Goal: Information Seeking & Learning: Learn about a topic

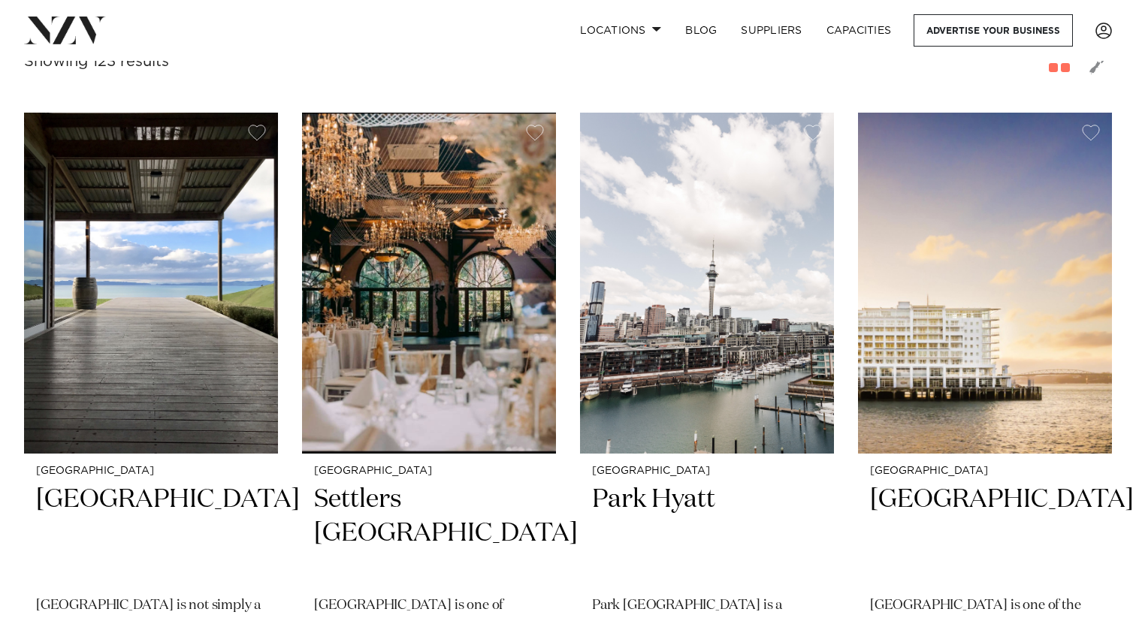
scroll to position [568, 0]
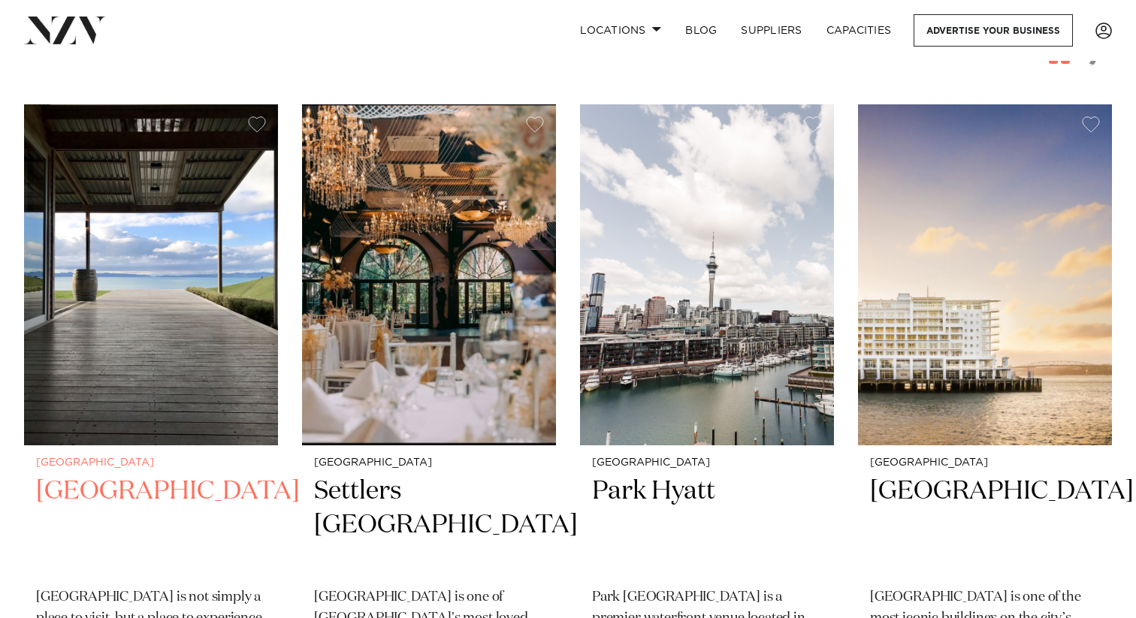
click at [131, 382] on img at bounding box center [151, 274] width 254 height 340
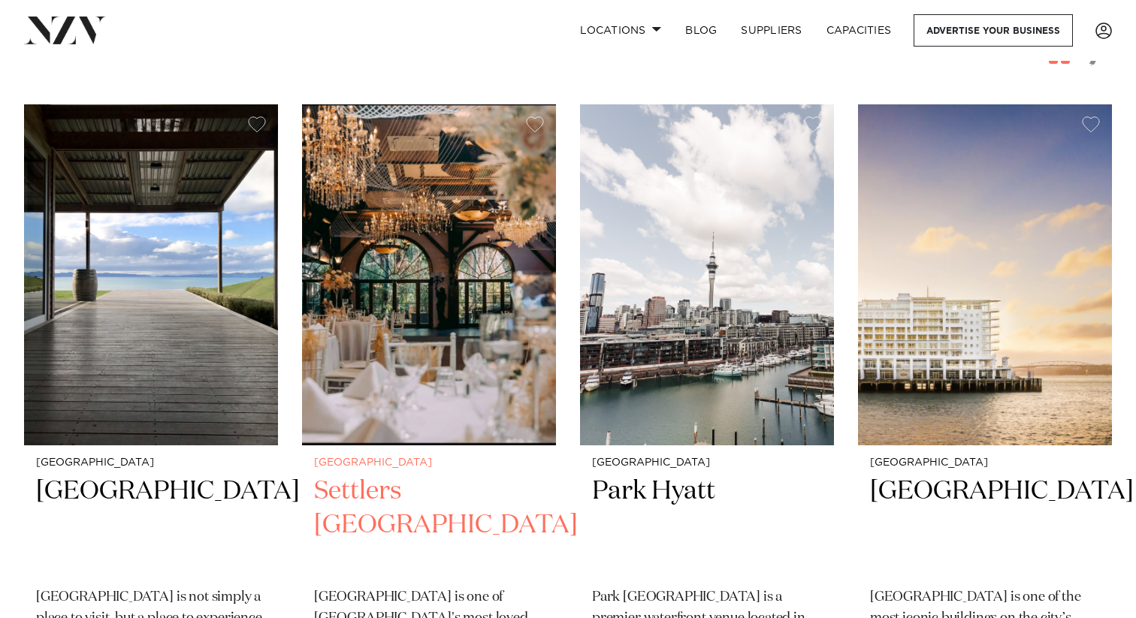
click at [438, 475] on h2 "Settlers Country Manor" at bounding box center [429, 525] width 230 height 101
click at [405, 475] on h2 "Settlers Country Manor" at bounding box center [429, 525] width 230 height 101
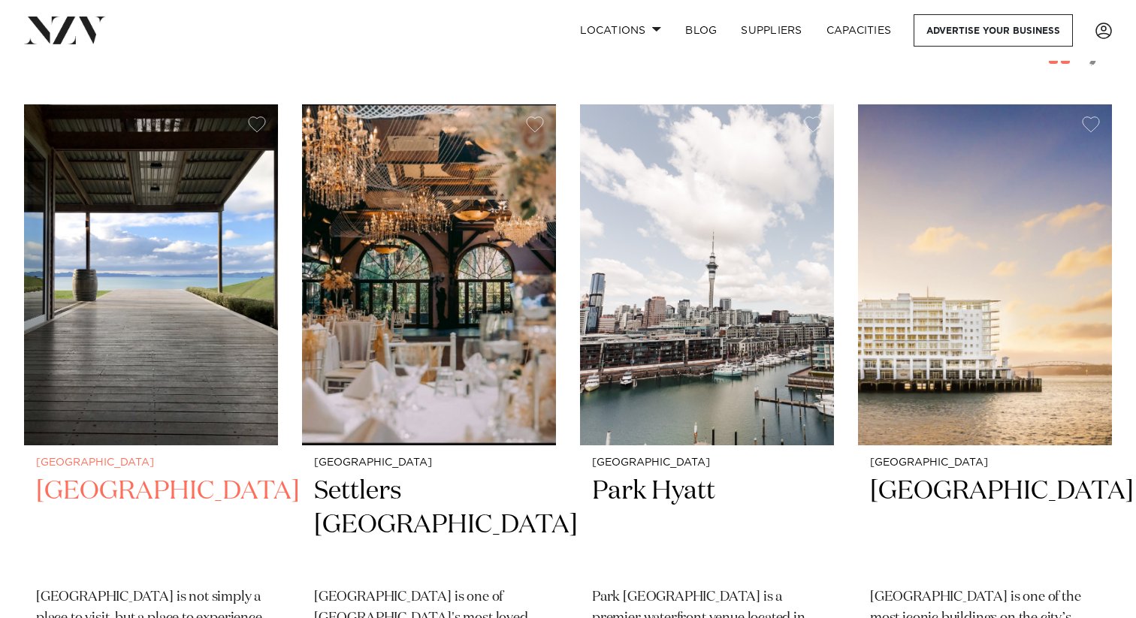
click at [75, 446] on div "Auckland Kauri Bay Kauri Bay is not simply a place to visit, but a place to exp…" at bounding box center [151, 596] width 254 height 301
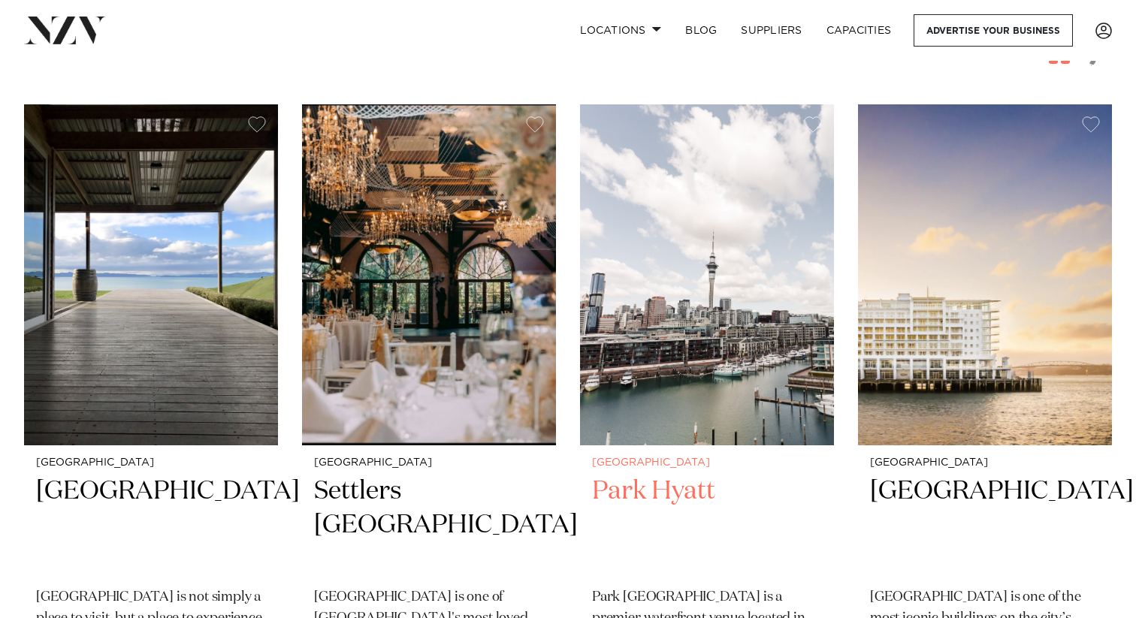
click at [659, 475] on h2 "Park Hyatt" at bounding box center [707, 525] width 230 height 101
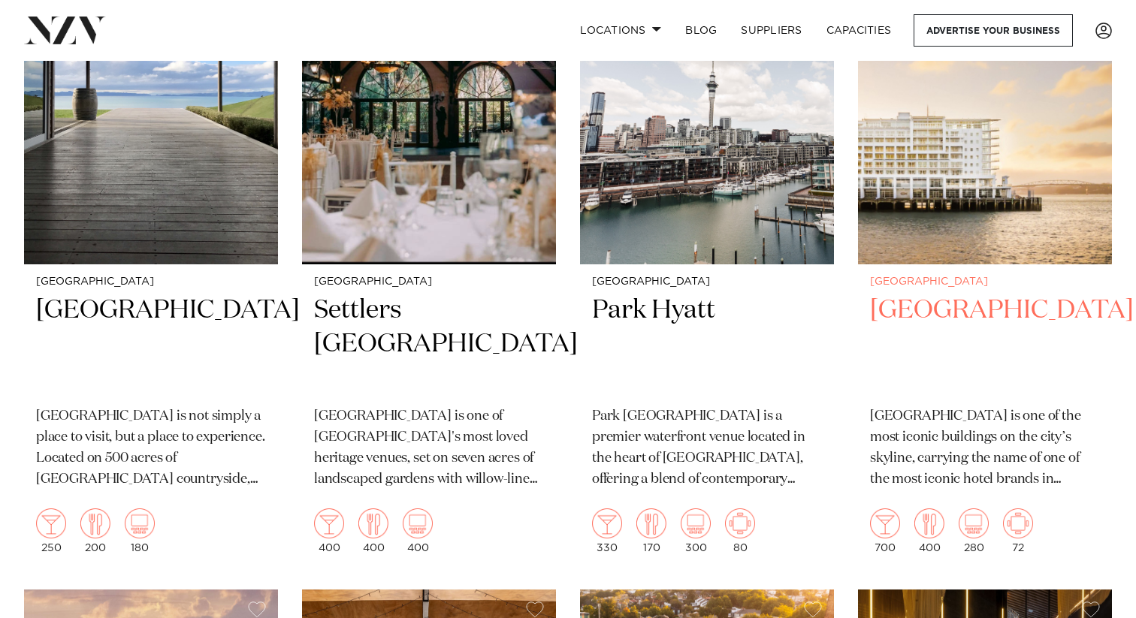
scroll to position [751, 0]
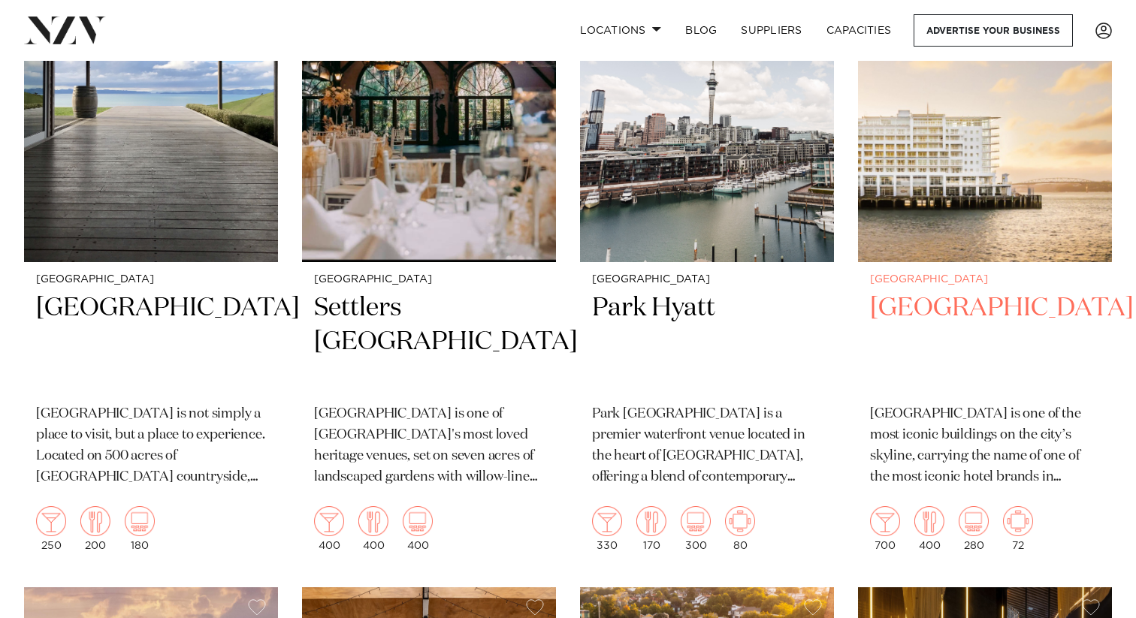
click at [967, 292] on h2 "Hilton Auckland" at bounding box center [985, 342] width 230 height 101
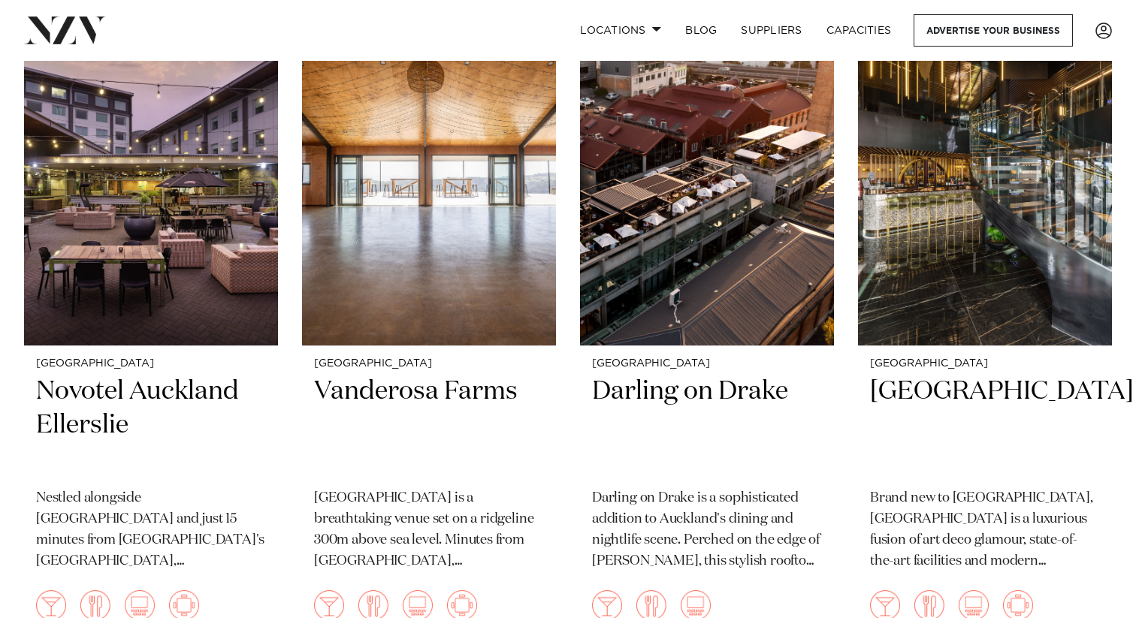
scroll to position [1334, 0]
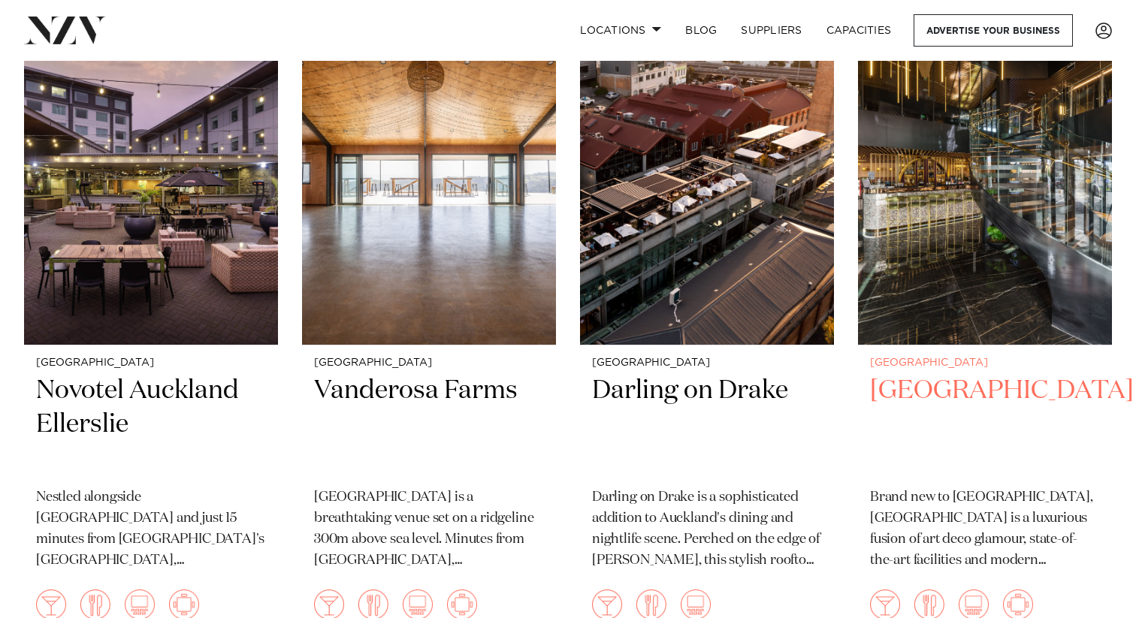
click at [897, 394] on h2 "SOHO Hotel Auckland" at bounding box center [985, 424] width 230 height 101
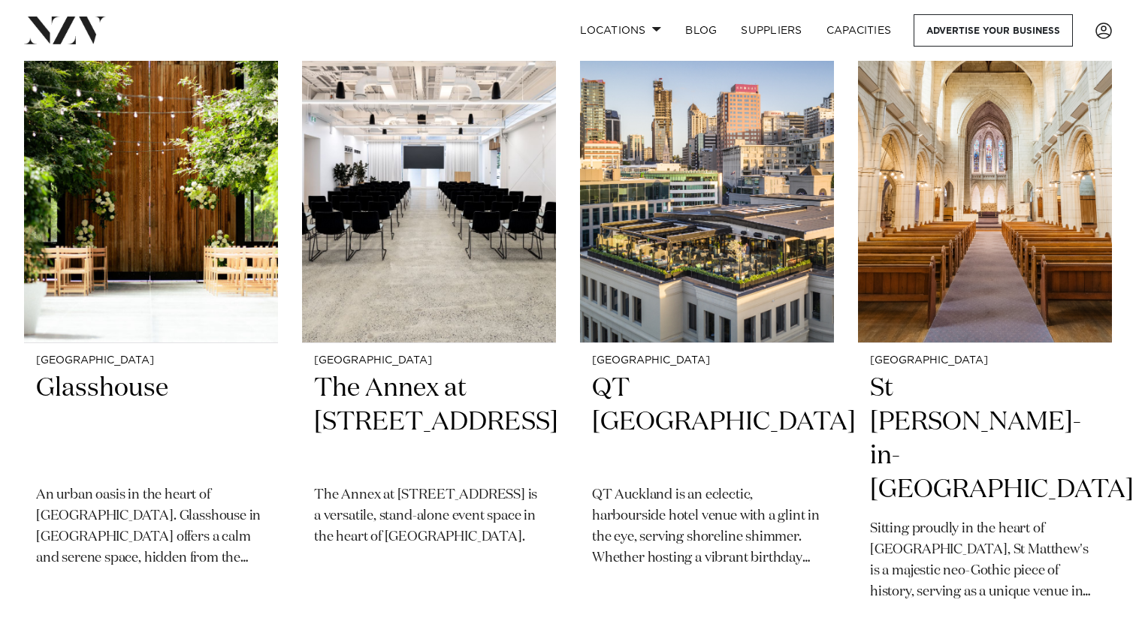
scroll to position [3337, 0]
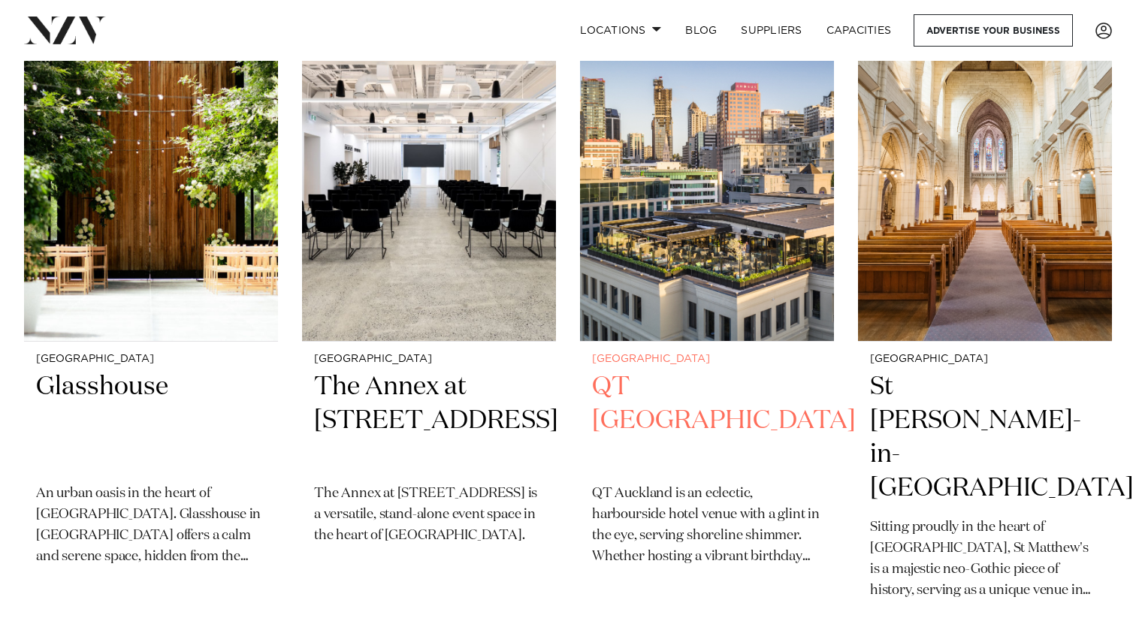
click at [703, 370] on h2 "QT Auckland" at bounding box center [707, 420] width 230 height 101
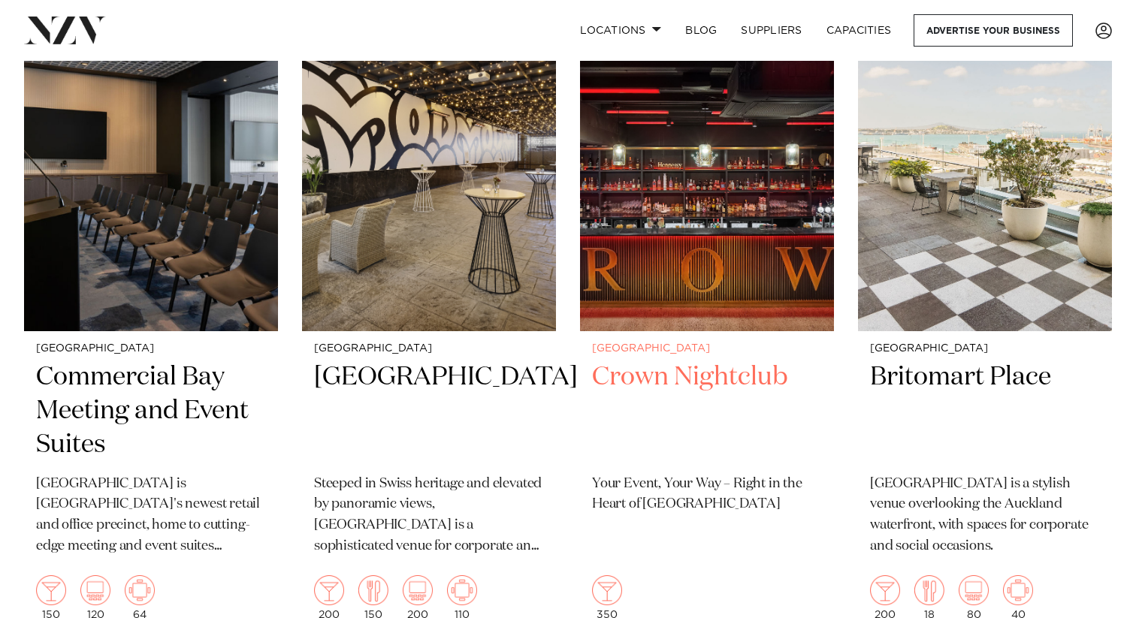
scroll to position [4059, 0]
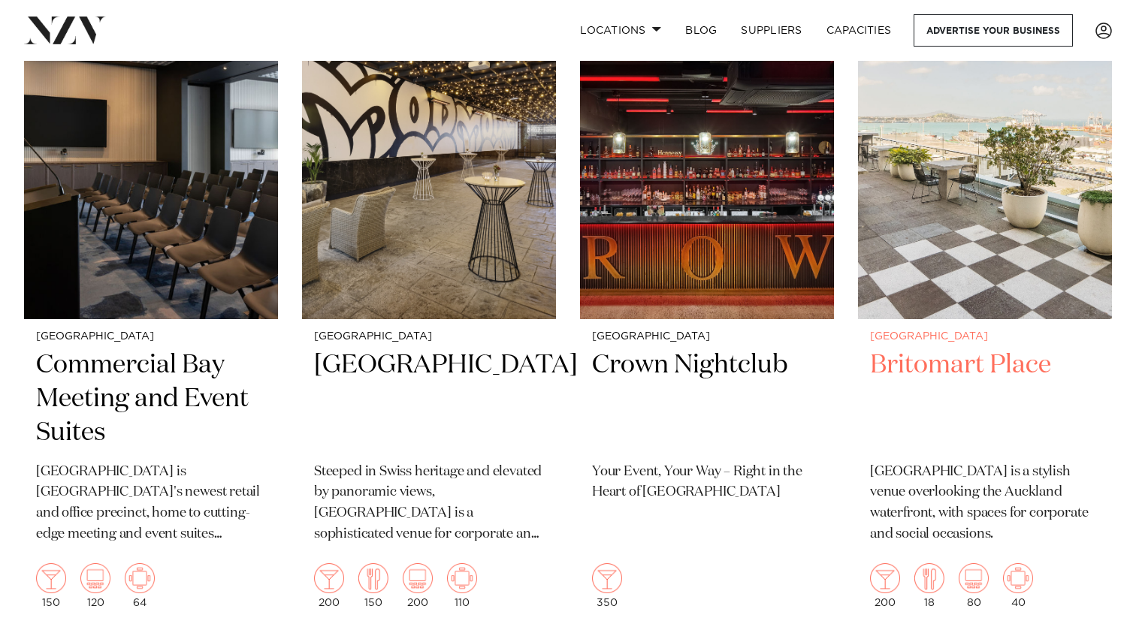
click at [953, 349] on h2 "Britomart Place" at bounding box center [985, 399] width 230 height 101
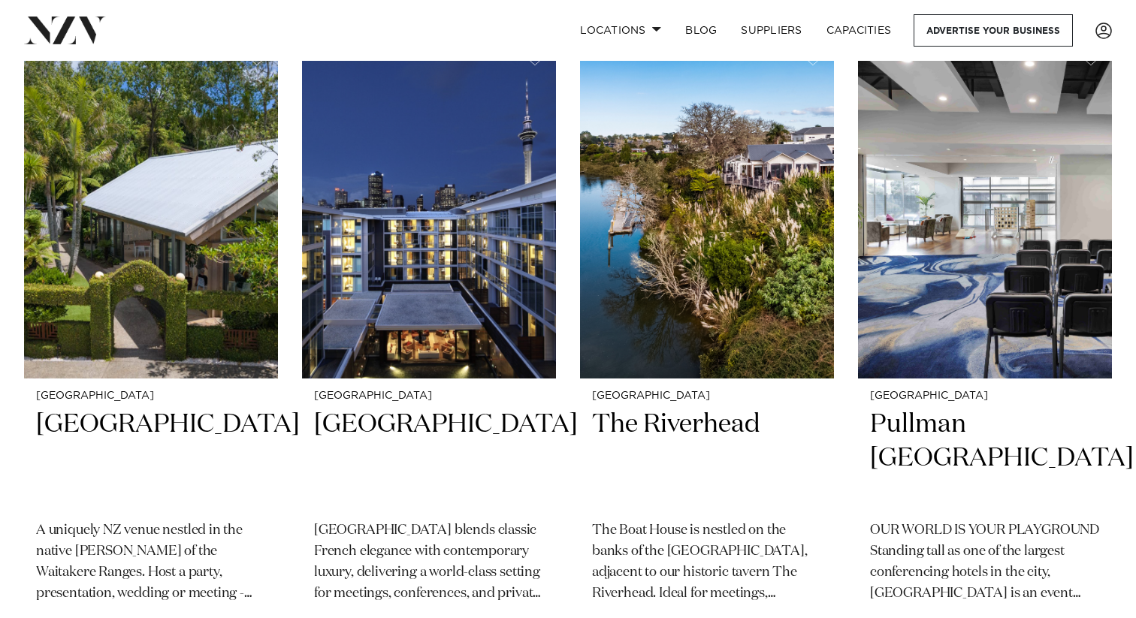
scroll to position [4676, 0]
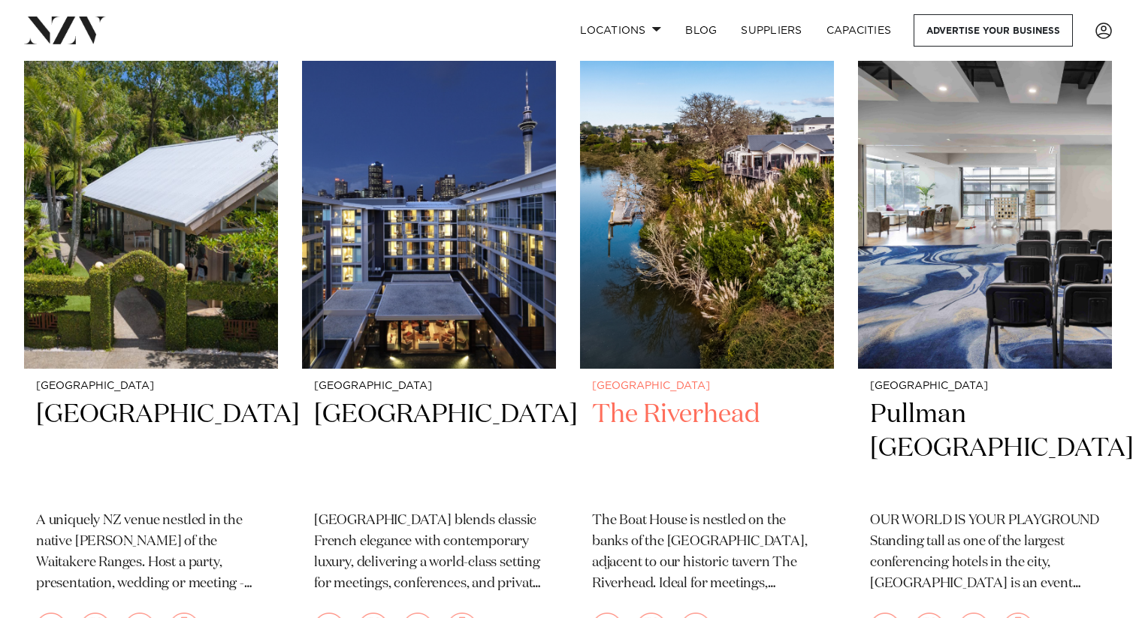
click at [664, 398] on h2 "The Riverhead" at bounding box center [707, 448] width 230 height 101
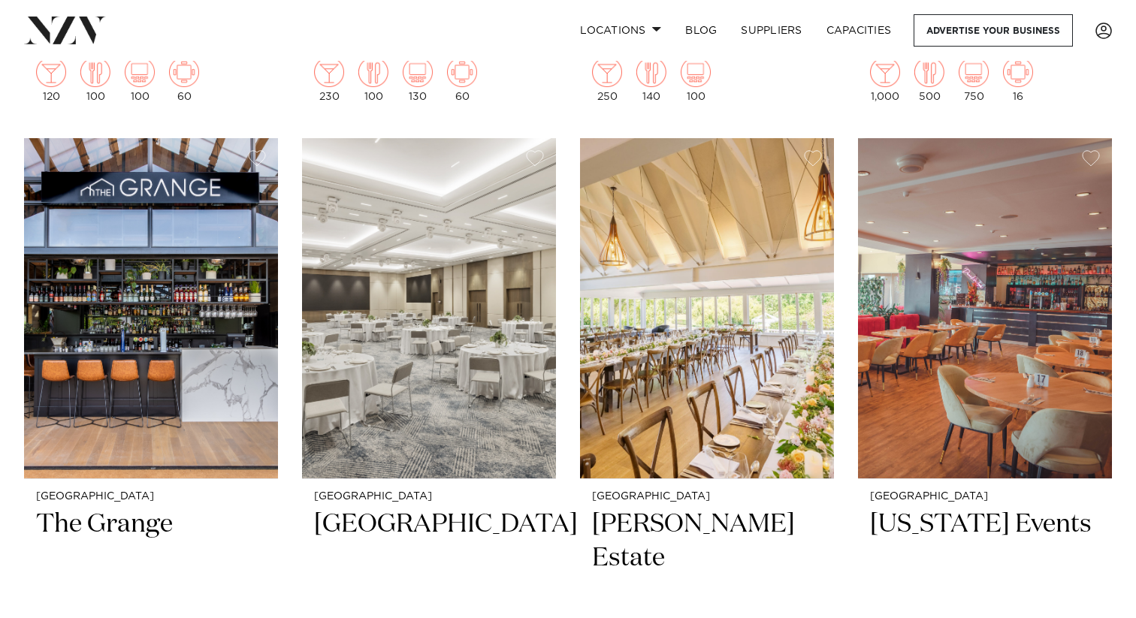
scroll to position [5256, 0]
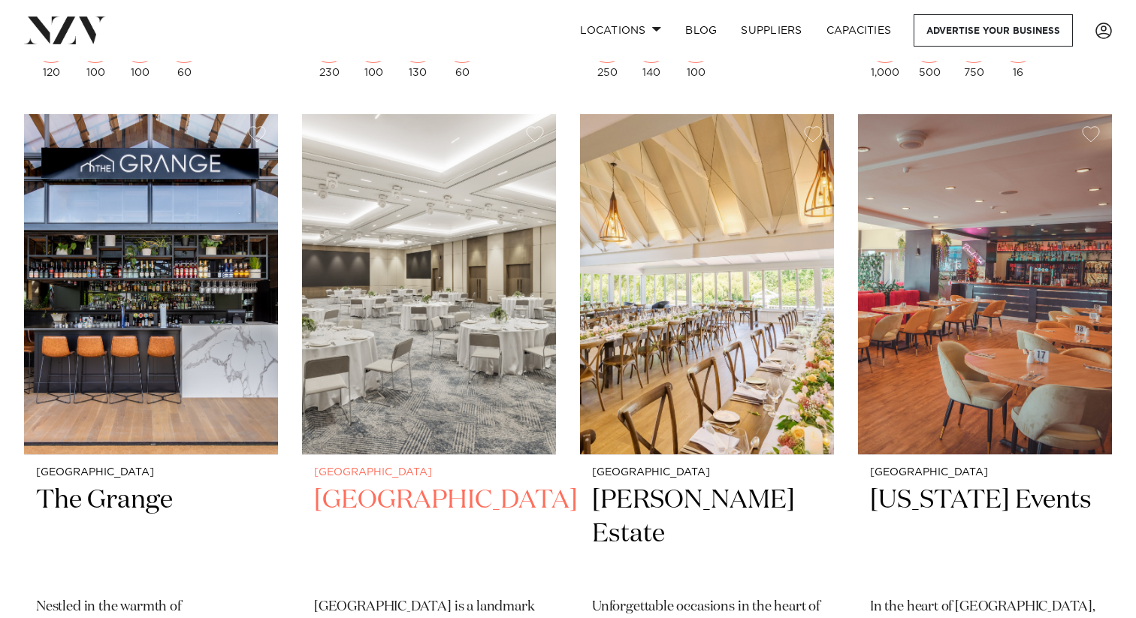
click at [403, 484] on h2 "[GEOGRAPHIC_DATA]" at bounding box center [429, 534] width 230 height 101
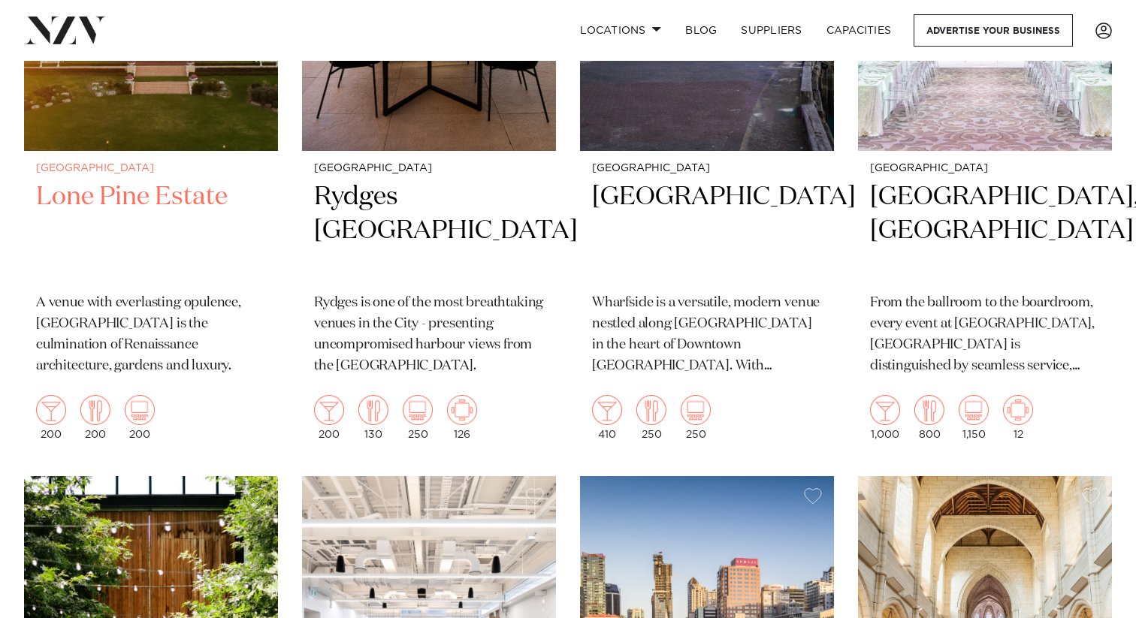
scroll to position [2847, 0]
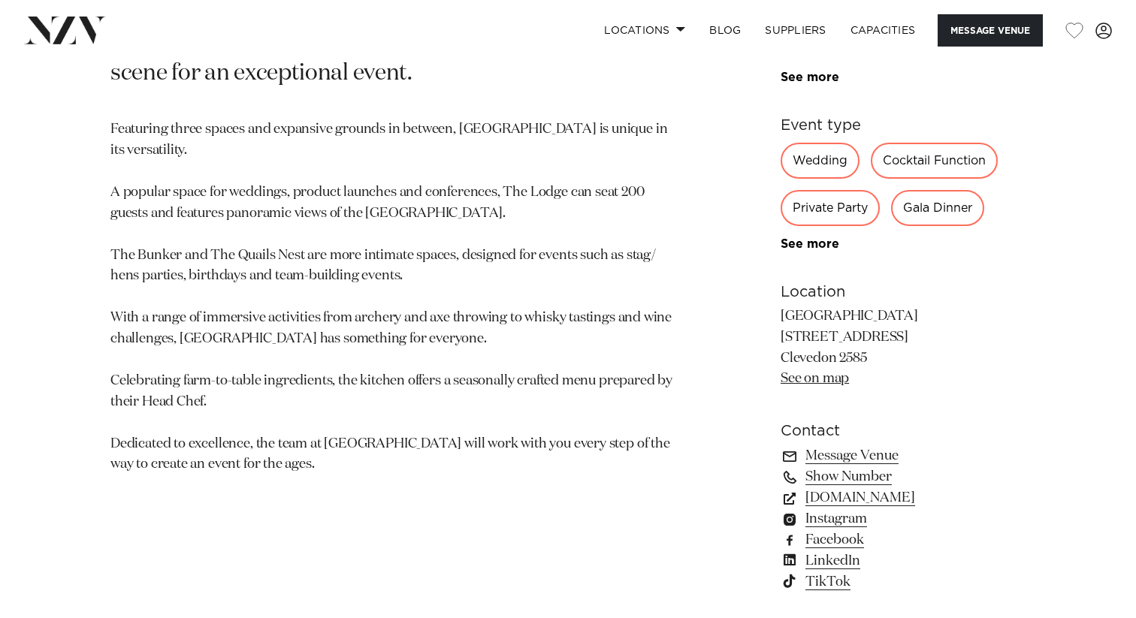
scroll to position [809, 0]
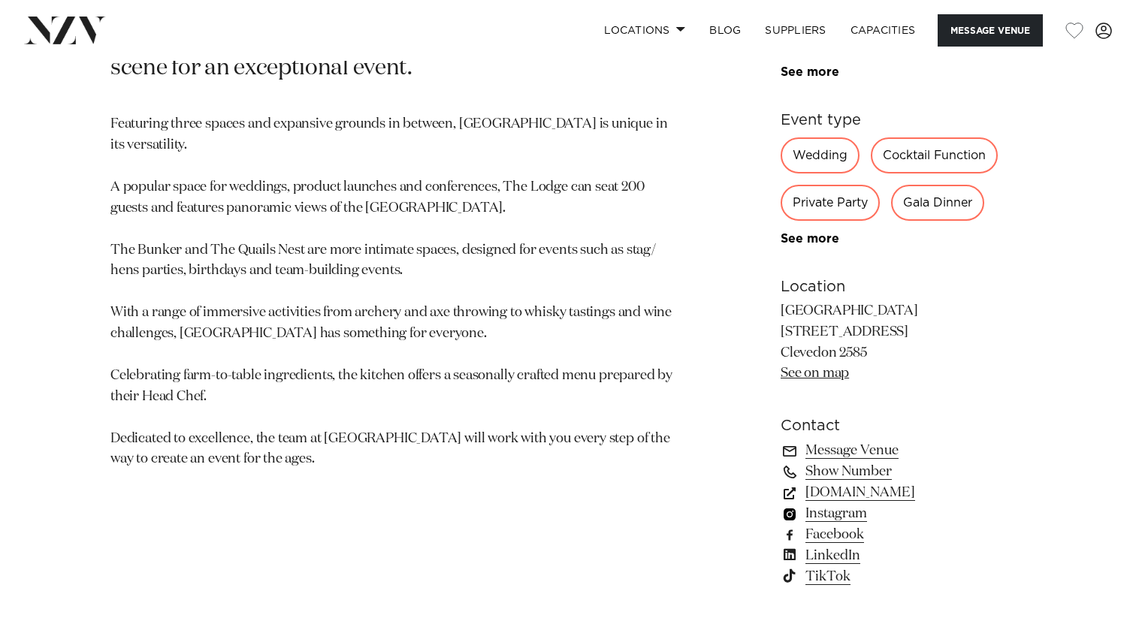
click at [840, 518] on link "Instagram" at bounding box center [903, 513] width 245 height 21
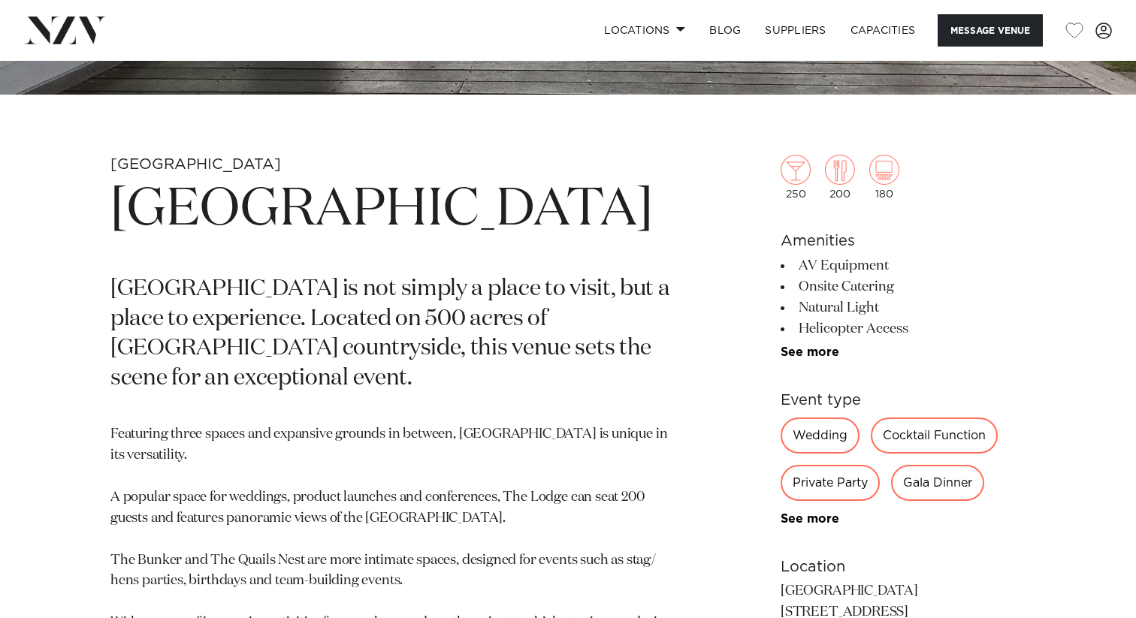
scroll to position [484, 0]
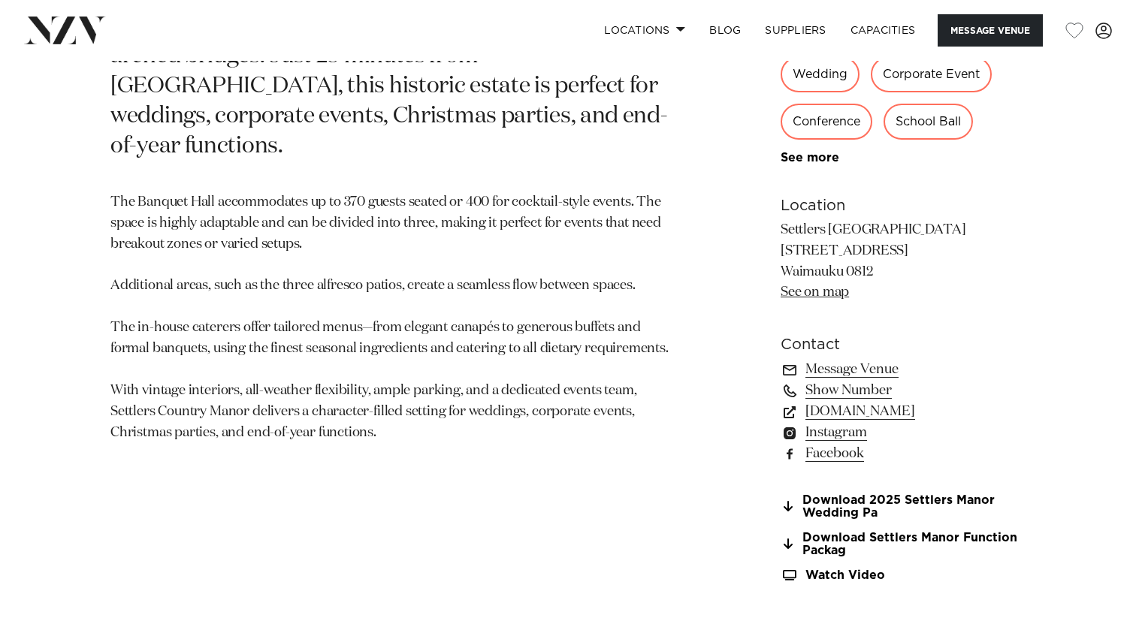
scroll to position [901, 0]
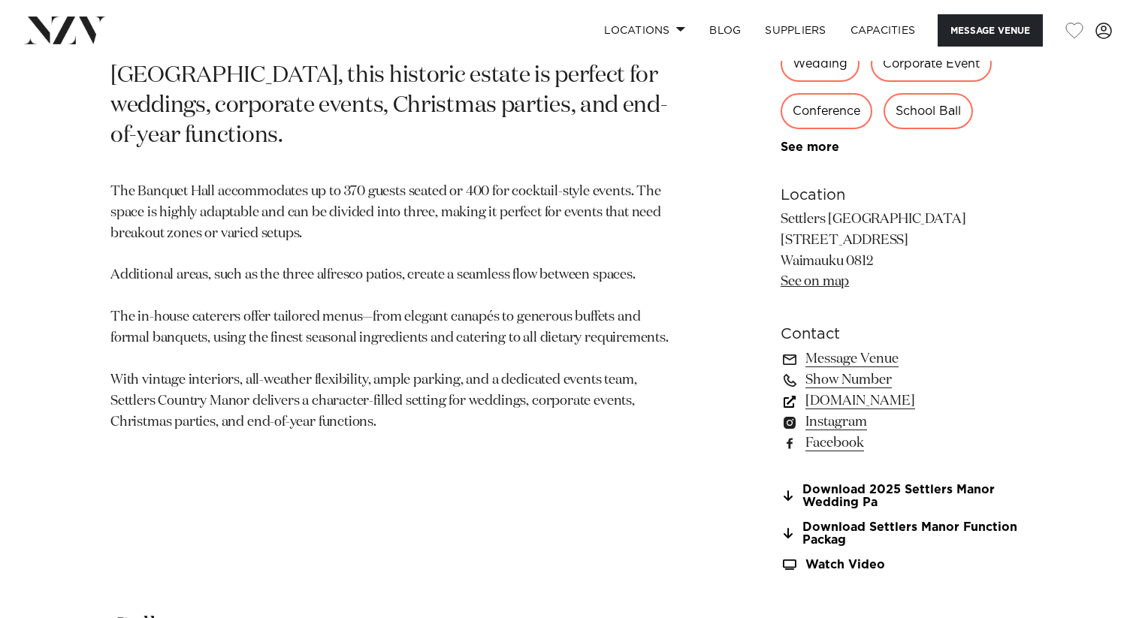
click at [869, 407] on link "www.settlerscountrymanor.co.nz" at bounding box center [903, 401] width 245 height 21
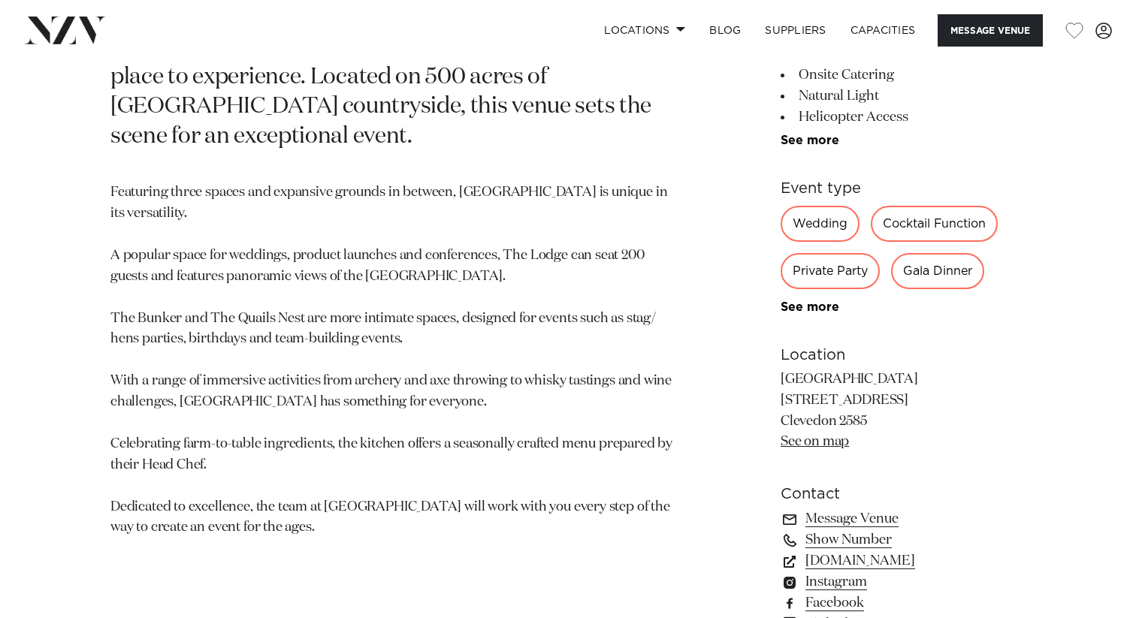
scroll to position [803, 0]
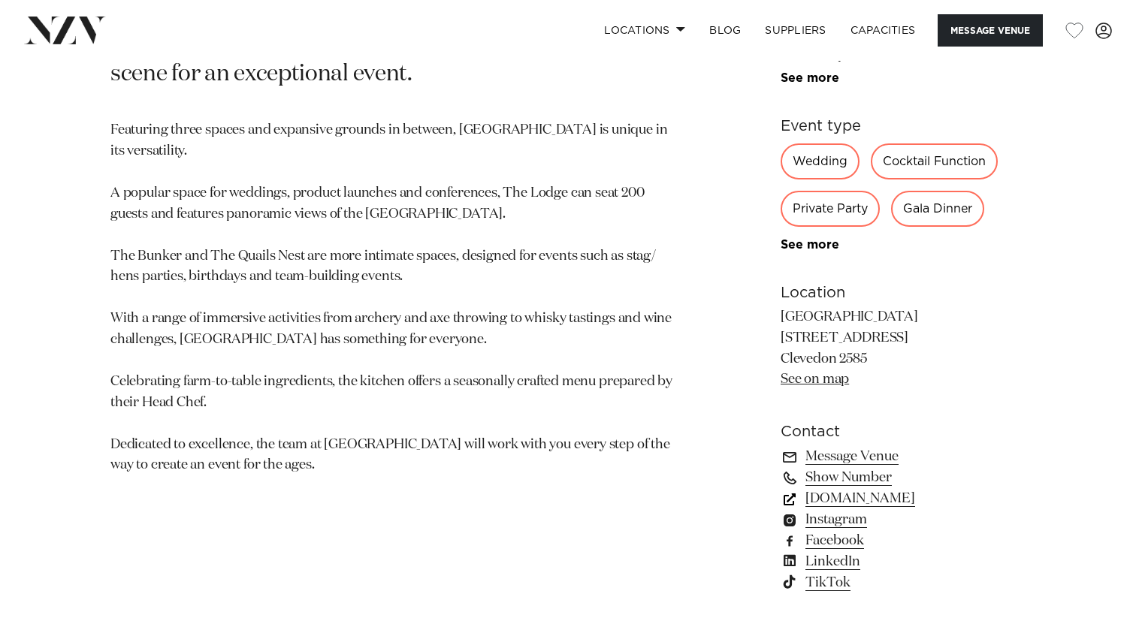
click at [869, 505] on link "kauribay.co.nz" at bounding box center [903, 498] width 245 height 21
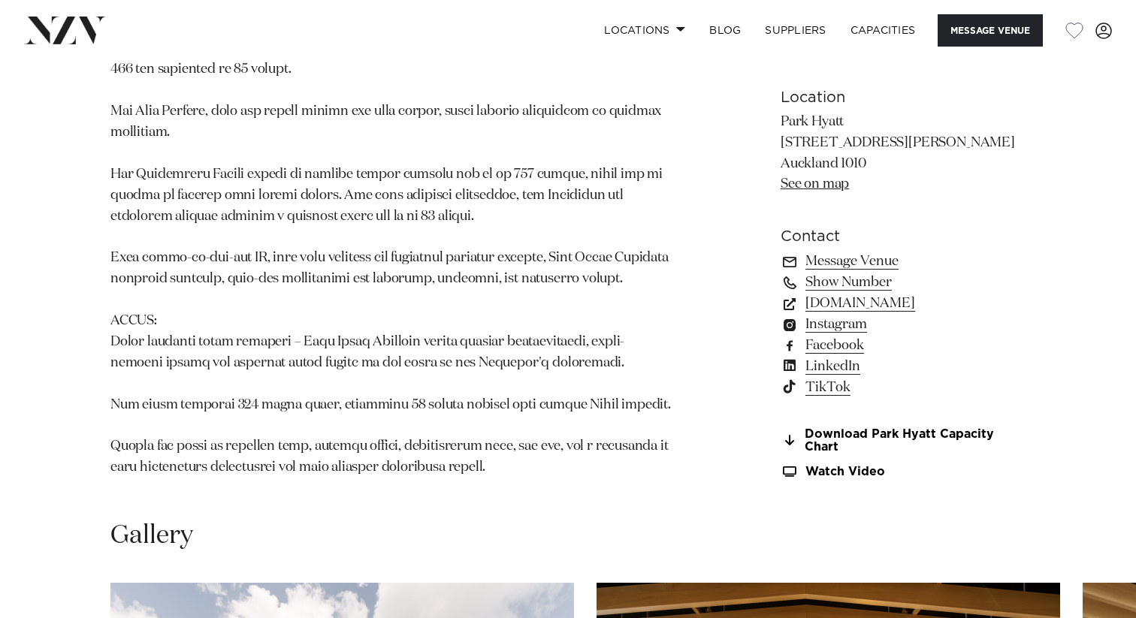
scroll to position [1294, 0]
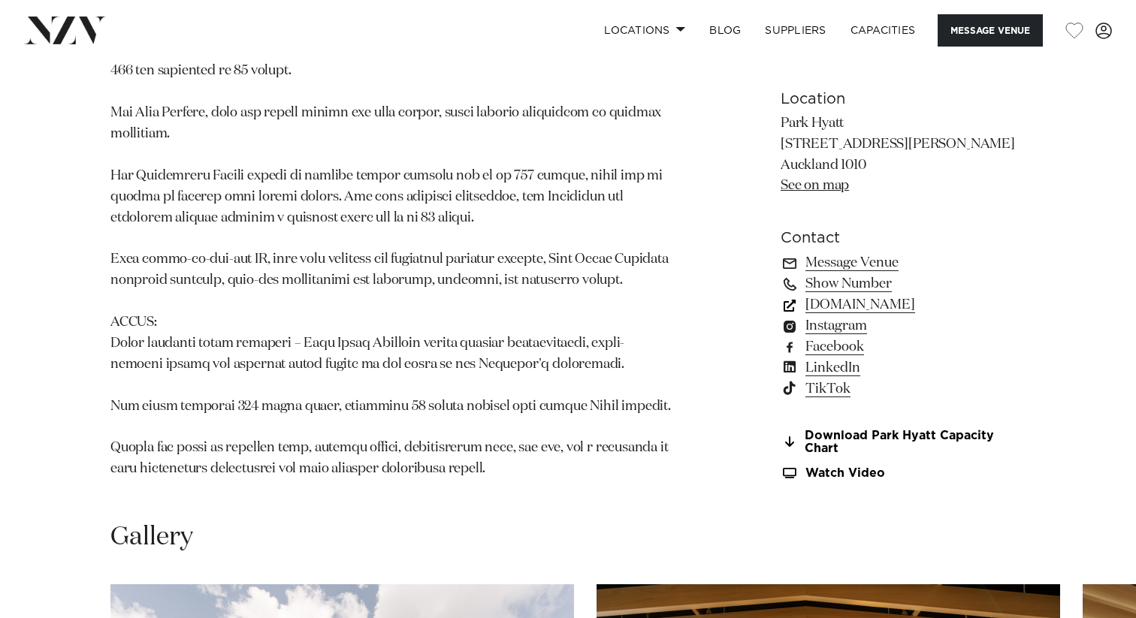
click at [839, 295] on link "www.hyatt.com" at bounding box center [903, 305] width 245 height 21
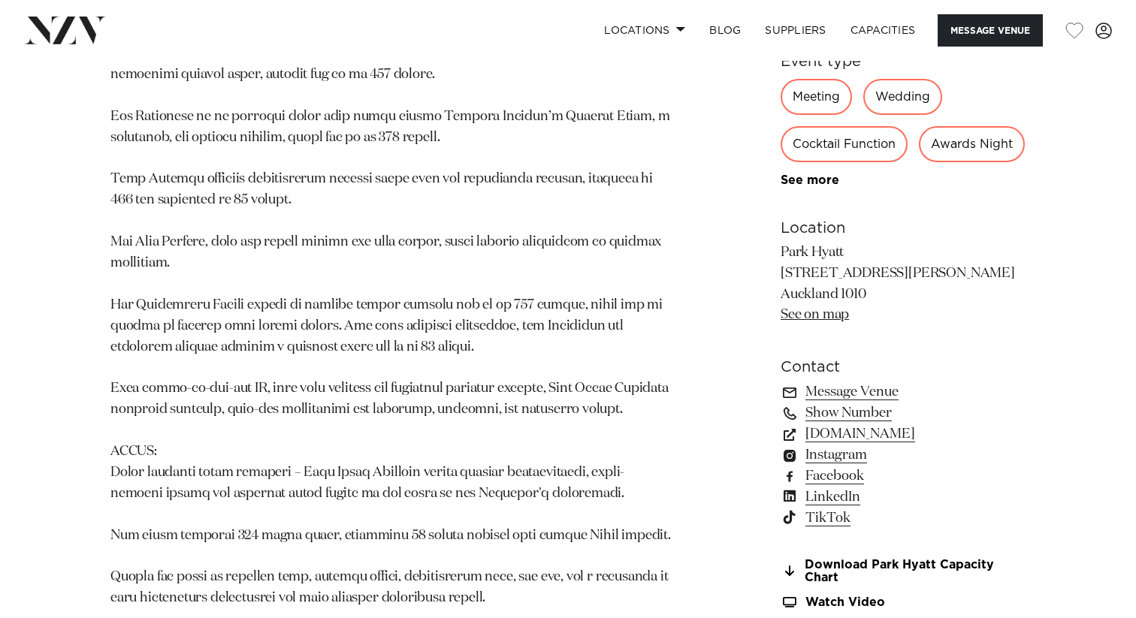
scroll to position [1162, 0]
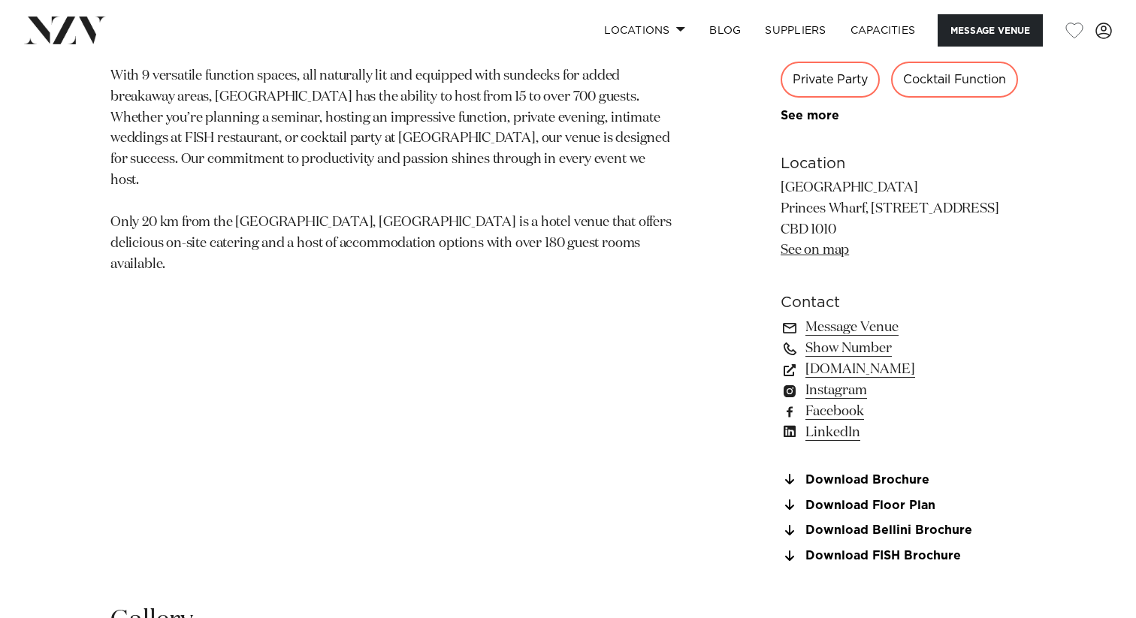
scroll to position [947, 0]
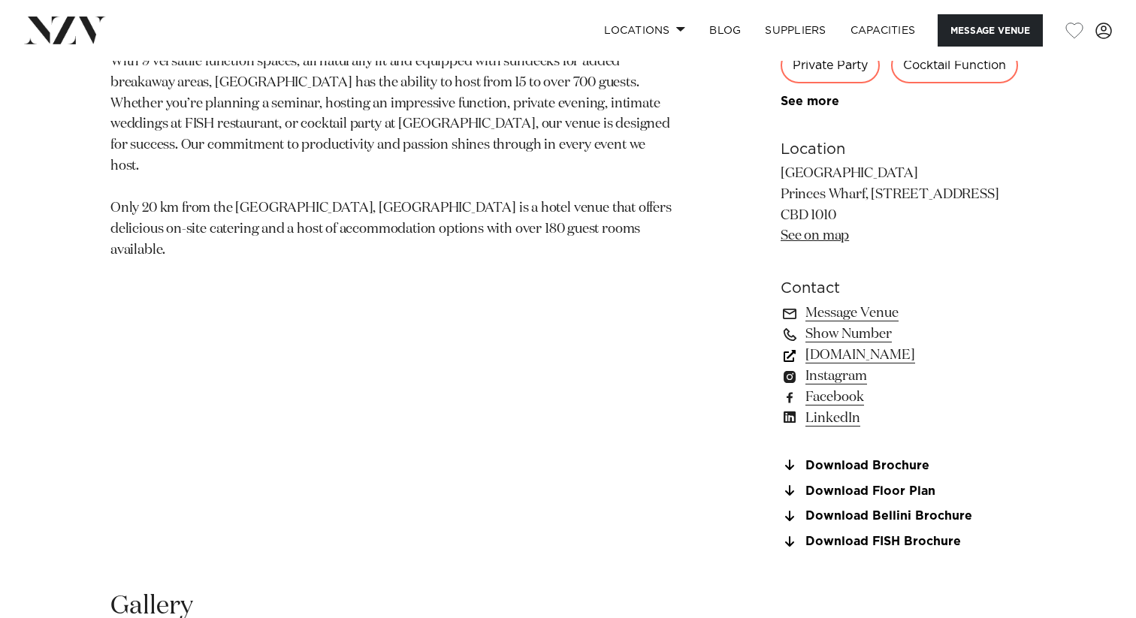
click at [848, 357] on link "www.hilton.com" at bounding box center [903, 355] width 245 height 21
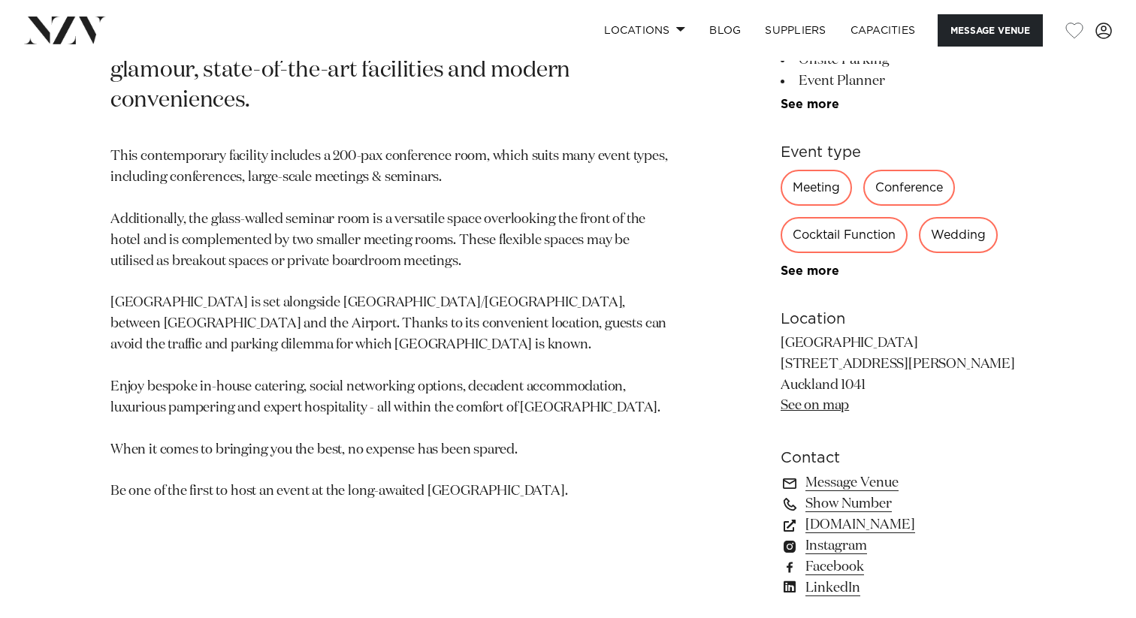
scroll to position [778, 0]
click at [876, 531] on link "www.soholuxuryhotels.com" at bounding box center [903, 524] width 245 height 21
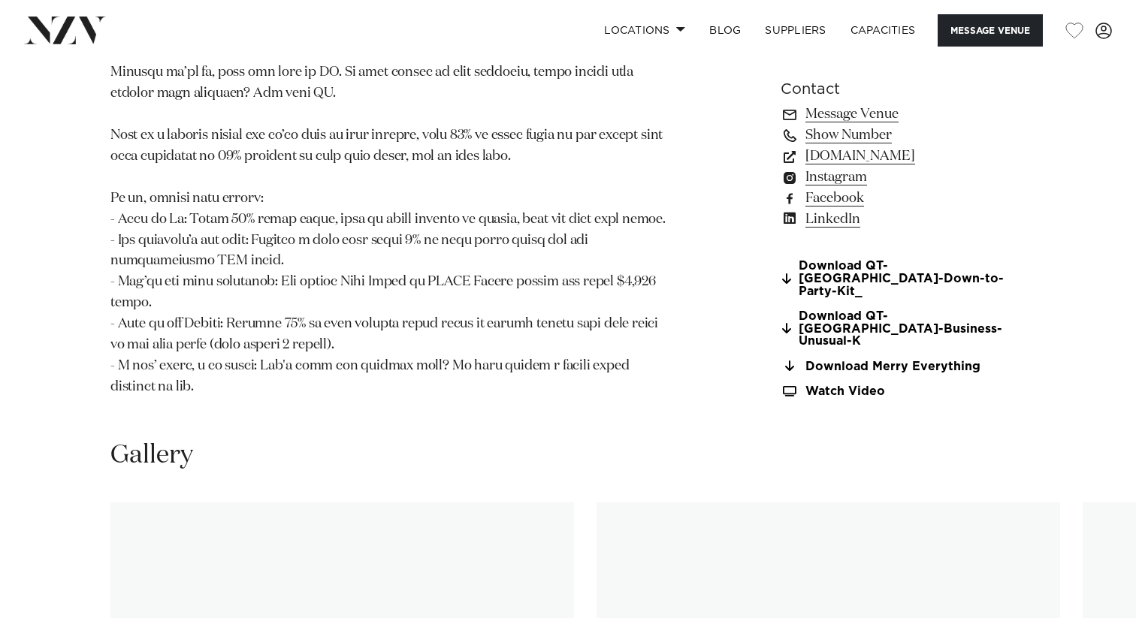
scroll to position [1588, 0]
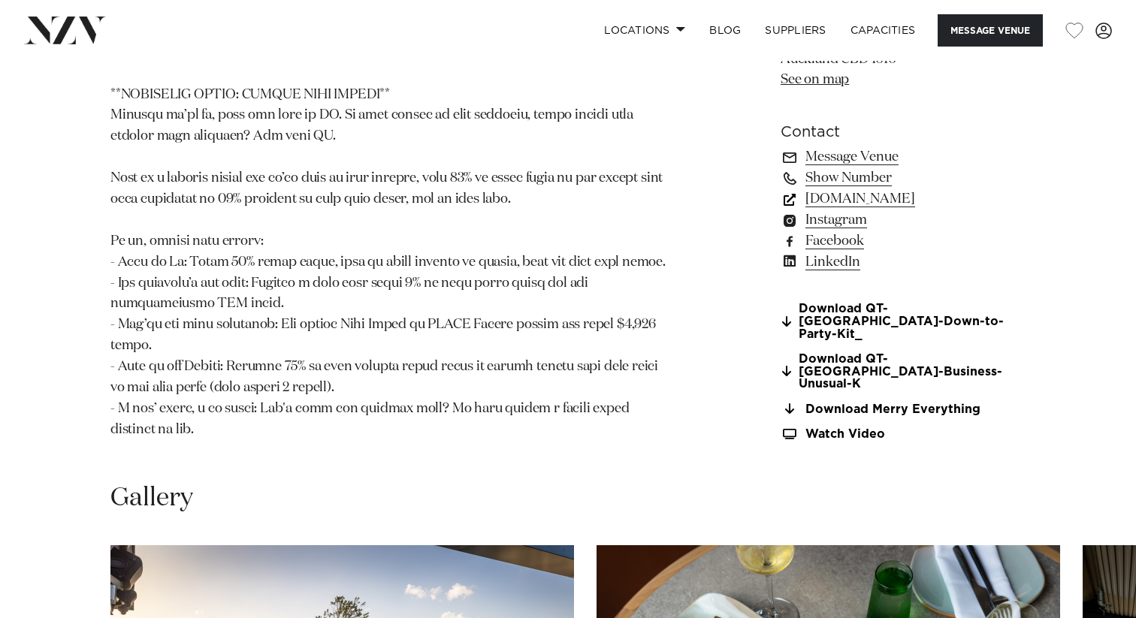
click at [869, 189] on link "[DOMAIN_NAME]" at bounding box center [903, 199] width 245 height 21
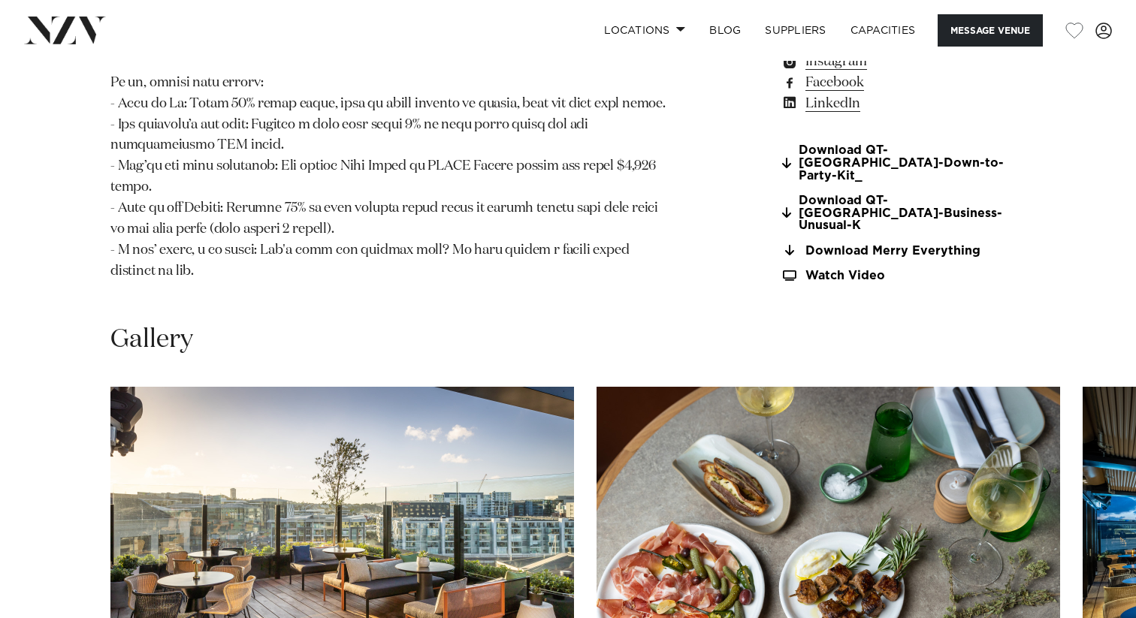
scroll to position [1963, 0]
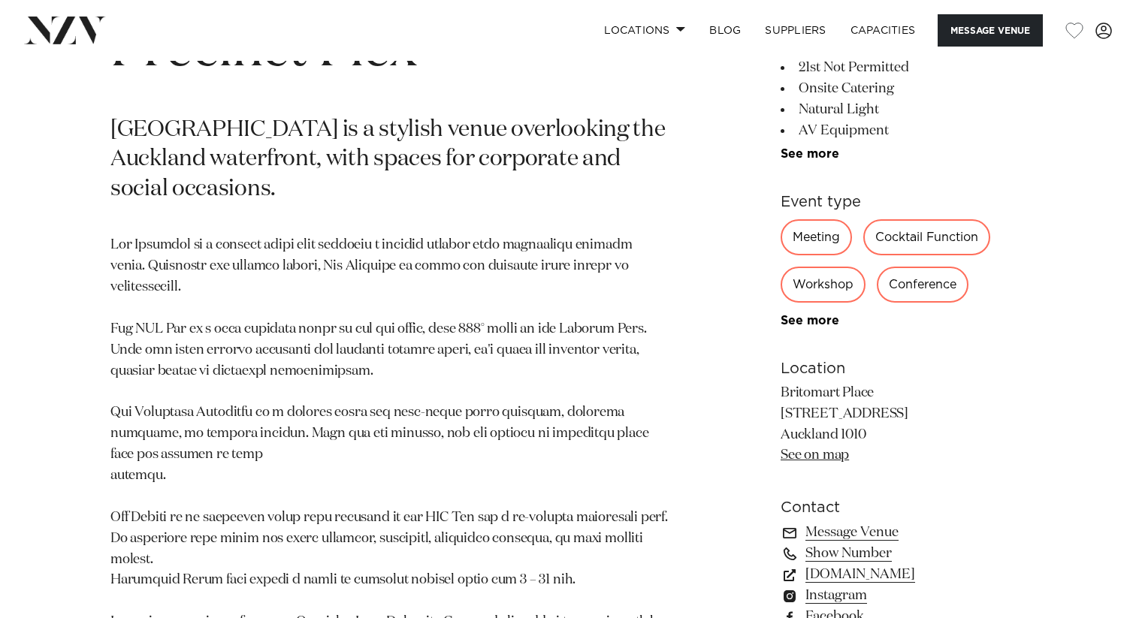
scroll to position [742, 0]
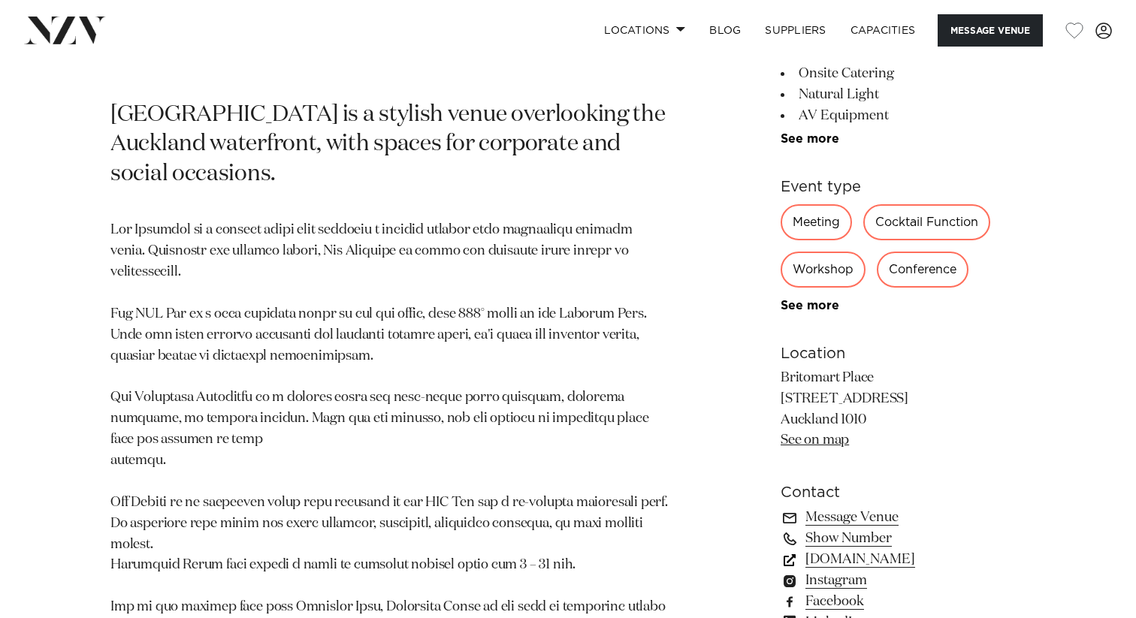
click at [878, 563] on link "precinctflex.co.nz" at bounding box center [903, 559] width 245 height 21
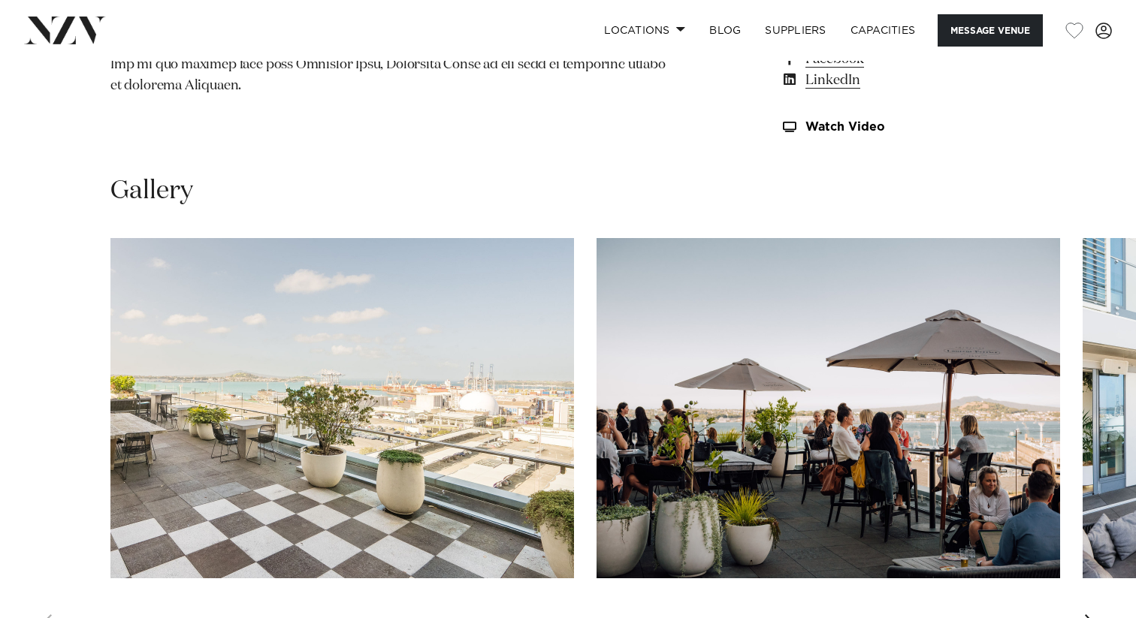
scroll to position [1297, 0]
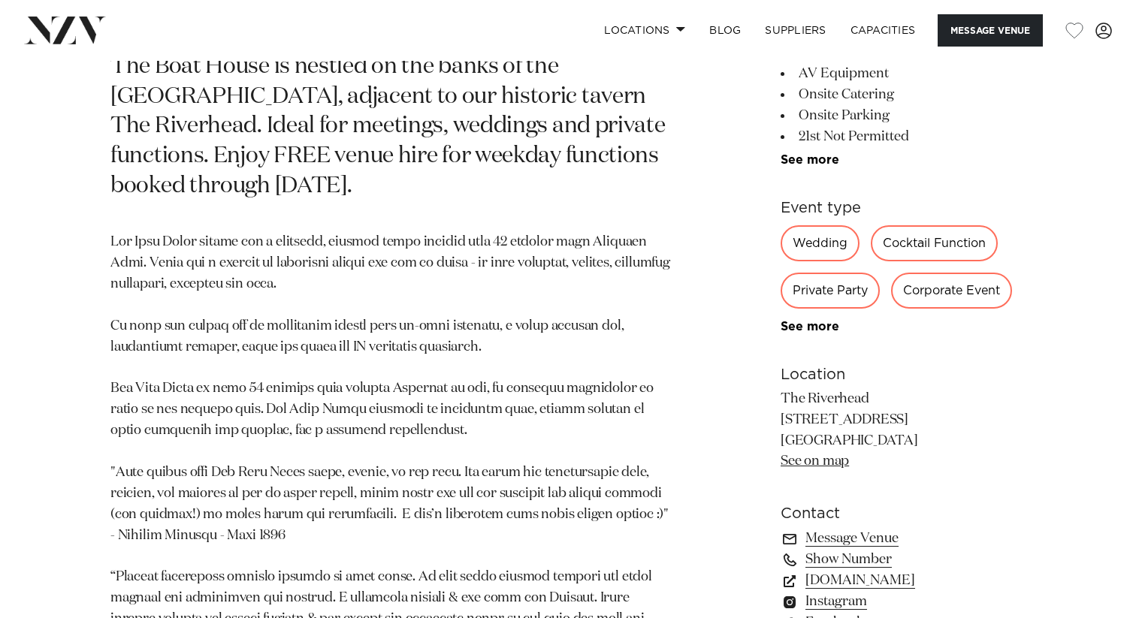
scroll to position [872, 0]
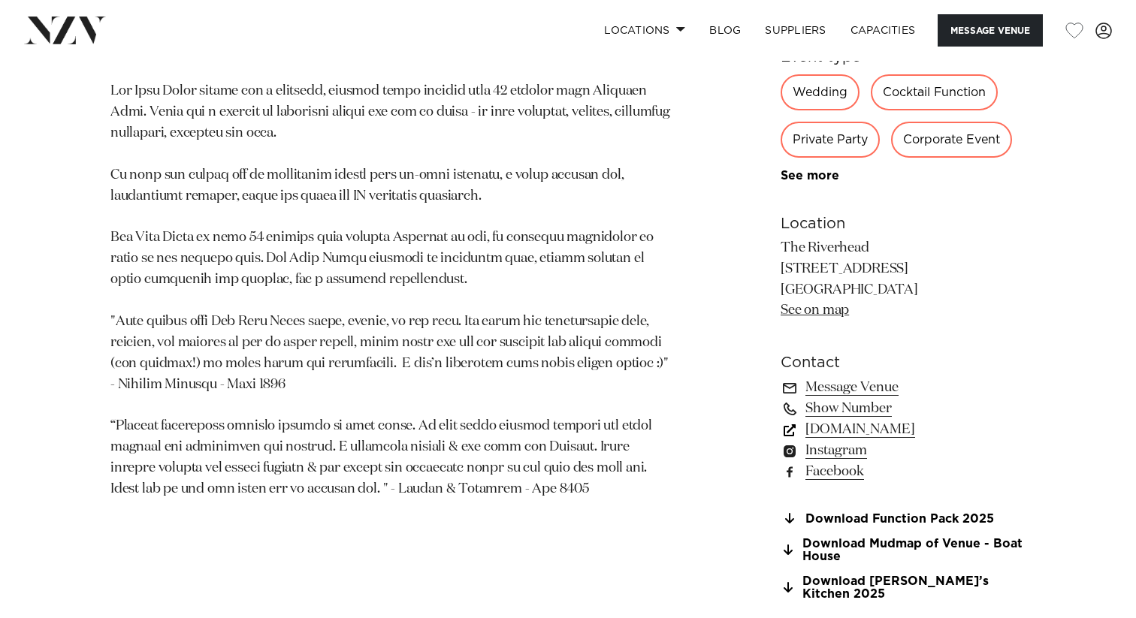
click at [915, 432] on link "www.theriverhead.co.nz" at bounding box center [903, 429] width 245 height 21
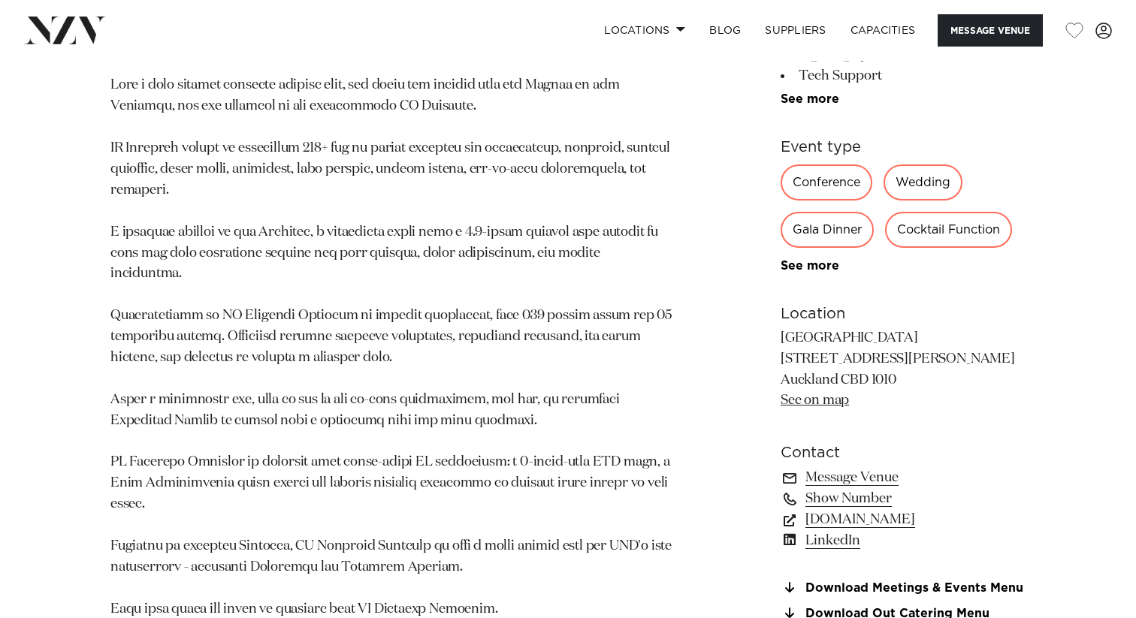
scroll to position [825, 0]
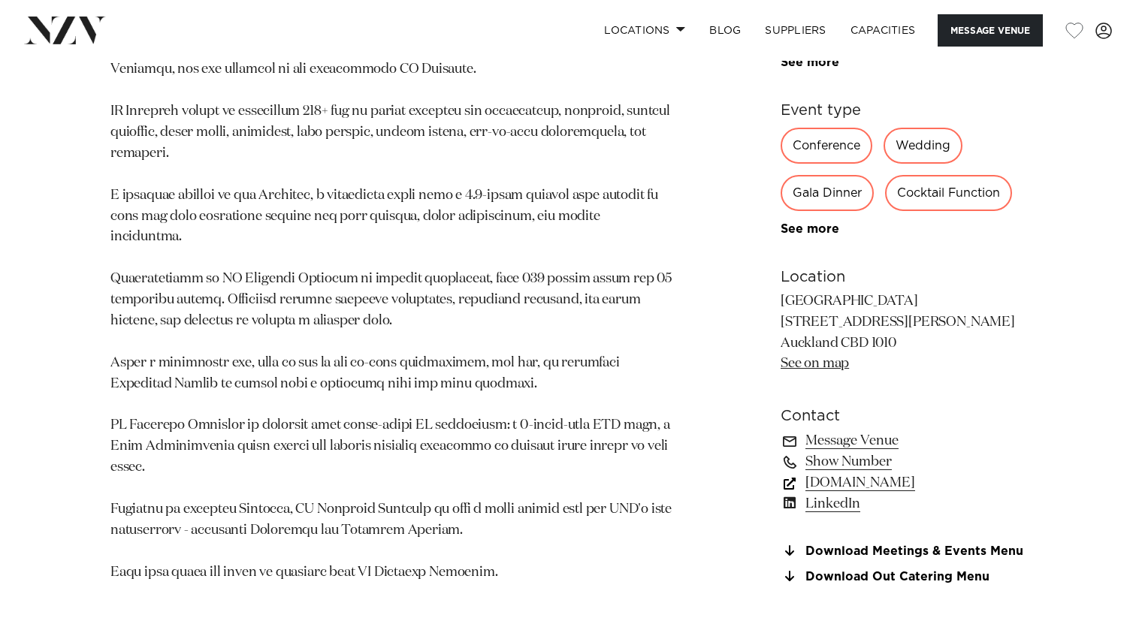
click at [845, 482] on link "[DOMAIN_NAME]" at bounding box center [903, 483] width 245 height 21
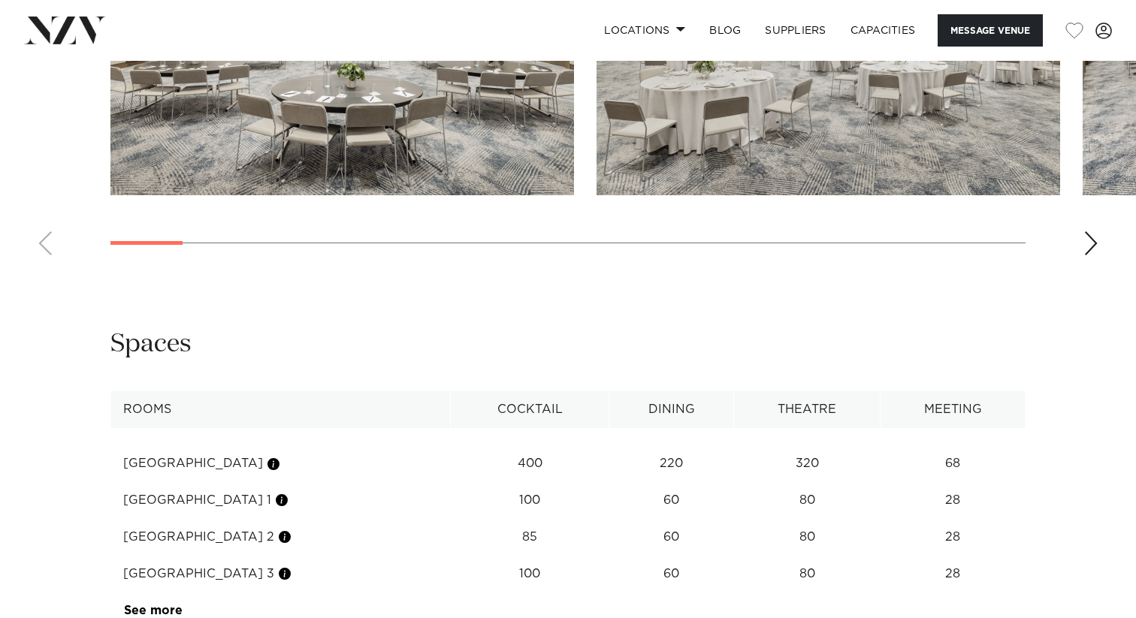
scroll to position [1658, 0]
